Goal: Navigation & Orientation: Find specific page/section

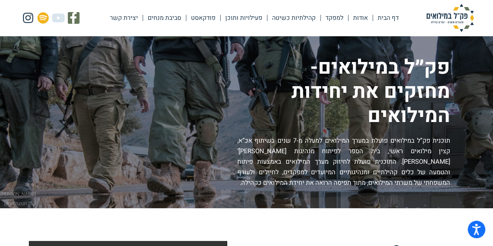
click at [362, 16] on link "אודות" at bounding box center [361, 18] width 24 height 18
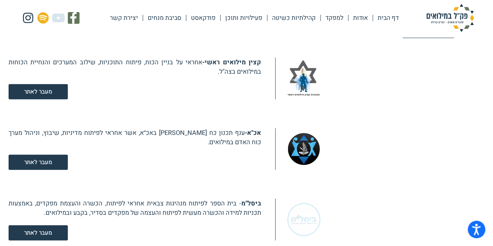
scroll to position [897, 0]
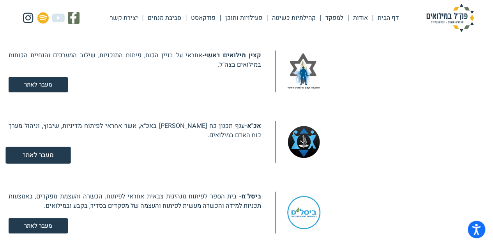
click at [46, 153] on span "מעבר לאתר" at bounding box center [38, 155] width 31 height 7
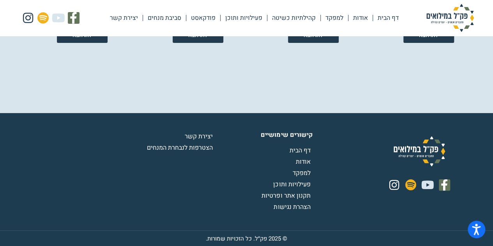
scroll to position [1483, 0]
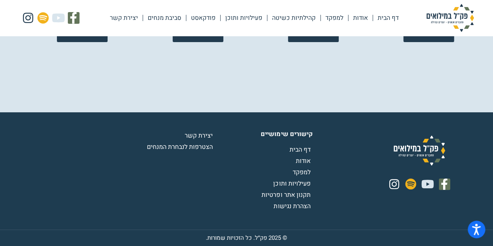
click at [206, 137] on span "יצירת קשר" at bounding box center [200, 135] width 30 height 9
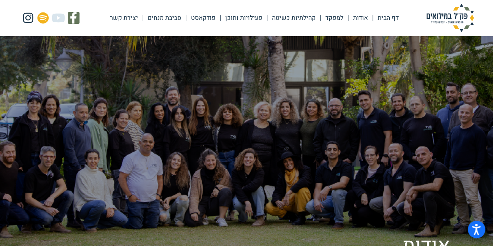
scroll to position [0, 0]
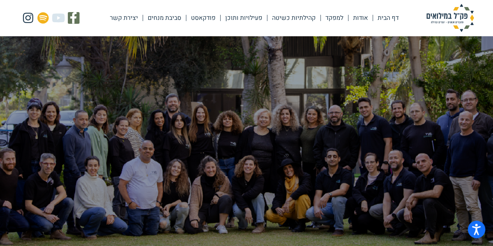
click at [385, 20] on link "דף הבית" at bounding box center [388, 18] width 30 height 18
click at [302, 15] on link "קהילתיות כשיטה" at bounding box center [293, 18] width 53 height 18
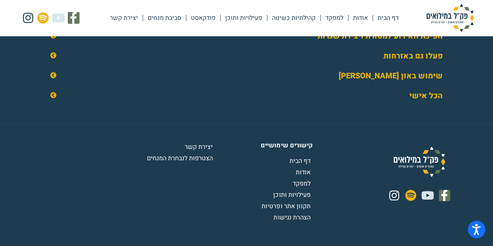
scroll to position [1283, 0]
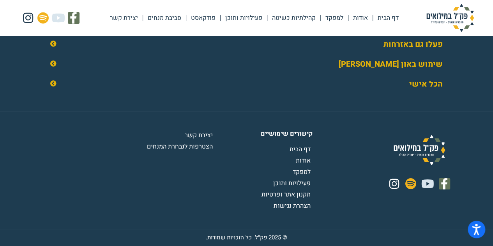
click at [333, 19] on link "למפקד" at bounding box center [334, 18] width 27 height 18
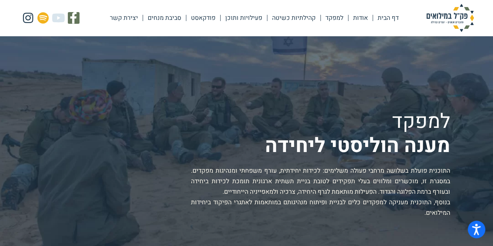
scroll to position [39, 0]
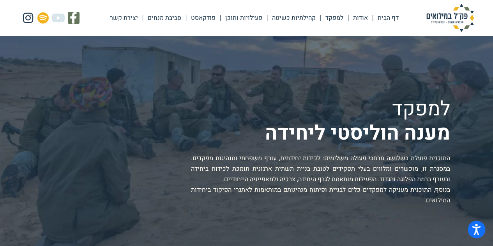
click at [127, 19] on link "יצירת קשר" at bounding box center [123, 18] width 37 height 18
click at [265, 129] on h1 "למפקד מענה הוליסטי ליחידה" at bounding box center [357, 121] width 185 height 48
click at [272, 129] on h1 "למפקד מענה הוליסטי ליחידה" at bounding box center [357, 121] width 185 height 48
click at [279, 153] on p "התוכנית פועלת בשלושה מרחבי פעולה משלימים: לכידות יחידתית, עורף משפחתי ומנהיגות …" at bounding box center [320, 179] width 259 height 53
click at [279, 158] on p "התוכנית פועלת בשלושה מרחבי פעולה משלימים: לכידות יחידתית, עורף משפחתי ומנהיגות …" at bounding box center [320, 179] width 259 height 53
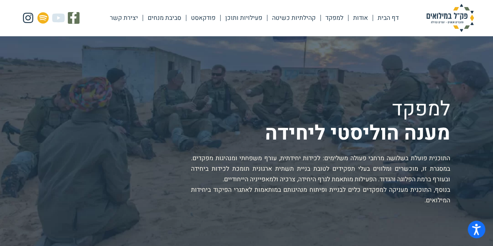
click at [279, 158] on p "התוכנית פועלת בשלושה מרחבי פעולה משלימים: לכידות יחידתית, עורף משפחתי ומנהיגות …" at bounding box center [320, 179] width 259 height 53
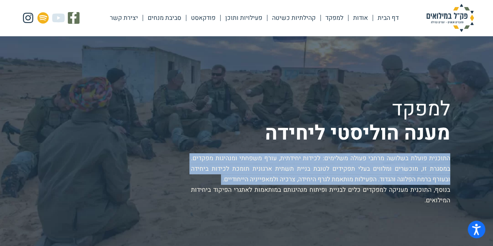
click at [279, 158] on p "התוכנית פועלת בשלושה מרחבי פעולה משלימים: לכידות יחידתית, עורף משפחתי ומנהיגות …" at bounding box center [320, 179] width 259 height 53
drag, startPoint x: 279, startPoint y: 158, endPoint x: 278, endPoint y: 145, distance: 13.3
click at [279, 158] on p "התוכנית פועלת בשלושה מרחבי פעולה משלימים: לכידות יחידתית, עורף משפחתי ומנהיגות …" at bounding box center [320, 179] width 259 height 53
click at [271, 75] on div "למפקד מענה הוליסטי ליחידה התוכנית פועלת בשלושה מרחבי פעולה משלימים: לכידות יחיד…" at bounding box center [246, 125] width 407 height 249
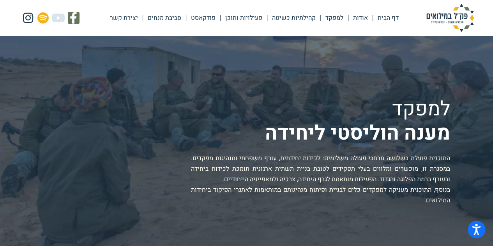
click at [267, 58] on div "למפקד מענה הוליסטי ליחידה התוכנית פועלת בשלושה מרחבי פעולה משלימים: לכידות יחיד…" at bounding box center [246, 125] width 407 height 249
